Goal: Task Accomplishment & Management: Complete application form

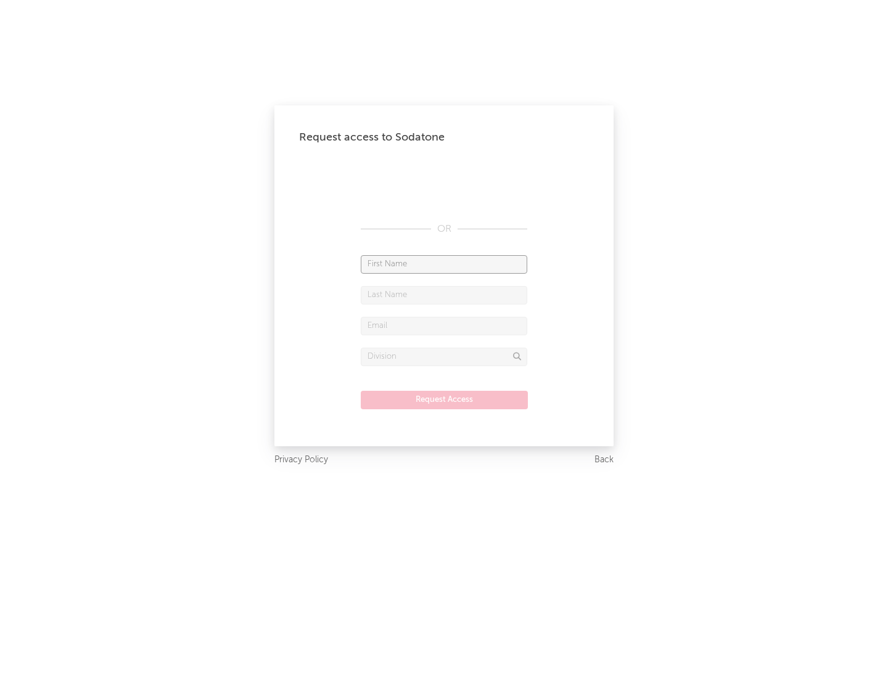
click at [444, 264] on input "text" at bounding box center [444, 264] width 166 height 18
type input "[PERSON_NAME]"
click at [444, 295] on input "text" at bounding box center [444, 295] width 166 height 18
type input "[PERSON_NAME]"
click at [444, 326] on input "text" at bounding box center [444, 326] width 166 height 18
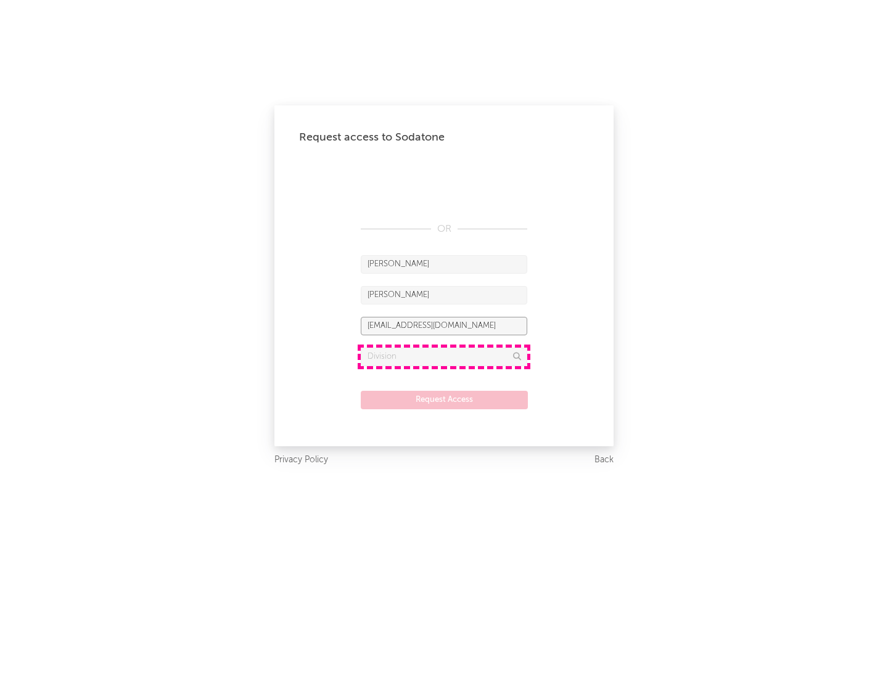
type input "[EMAIL_ADDRESS][DOMAIN_NAME]"
click at [444, 356] on input "text" at bounding box center [444, 357] width 166 height 18
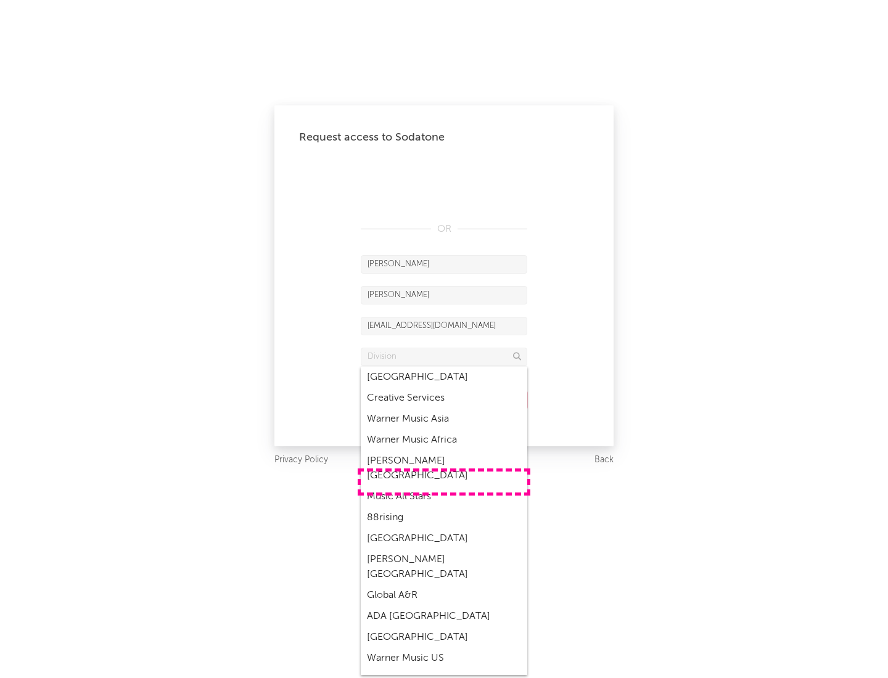
click at [444, 486] on div "Music All Stars" at bounding box center [444, 496] width 166 height 21
type input "Music All Stars"
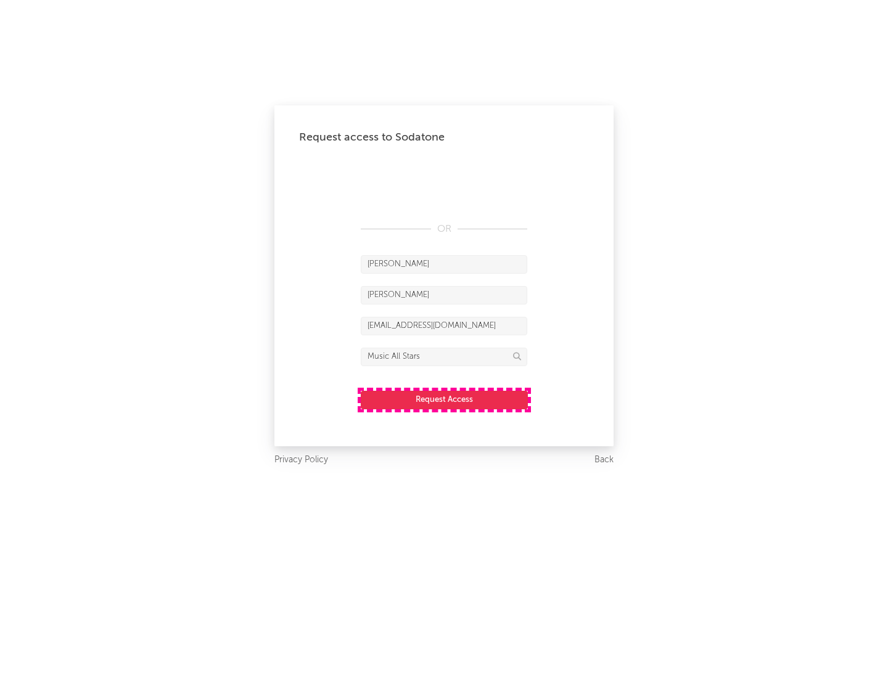
click at [444, 399] on button "Request Access" at bounding box center [444, 400] width 167 height 18
